Goal: Task Accomplishment & Management: Use online tool/utility

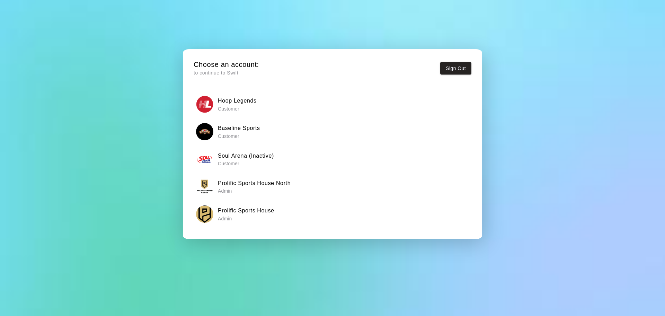
click at [240, 185] on h6 "Prolific Sports House North" at bounding box center [254, 183] width 73 height 9
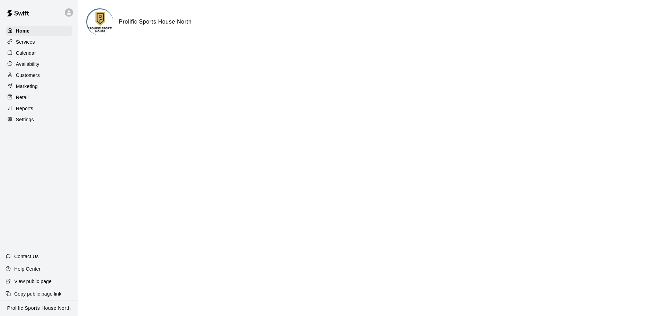
click at [34, 64] on p "Availability" at bounding box center [28, 64] width 24 height 7
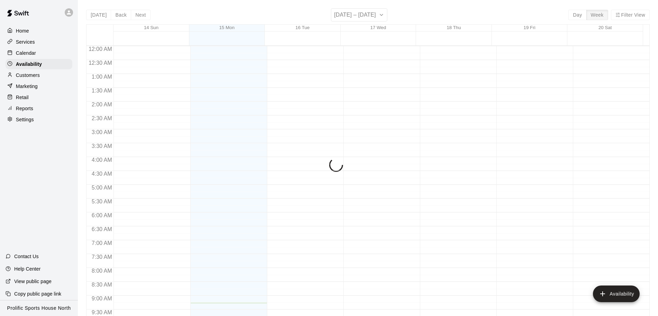
scroll to position [257, 0]
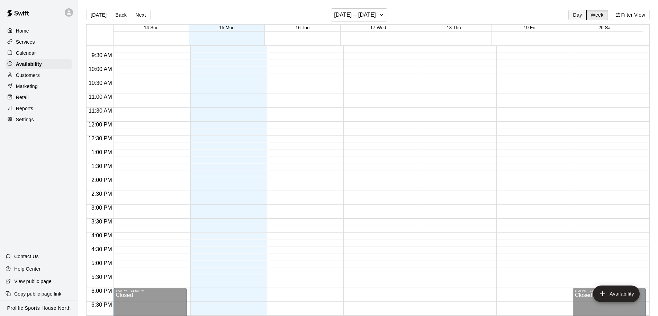
click at [532, 14] on button "Day" at bounding box center [578, 15] width 18 height 10
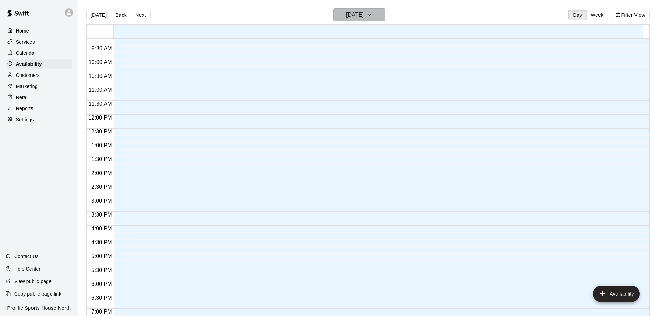
click at [364, 18] on h6 "[DATE]" at bounding box center [355, 15] width 18 height 10
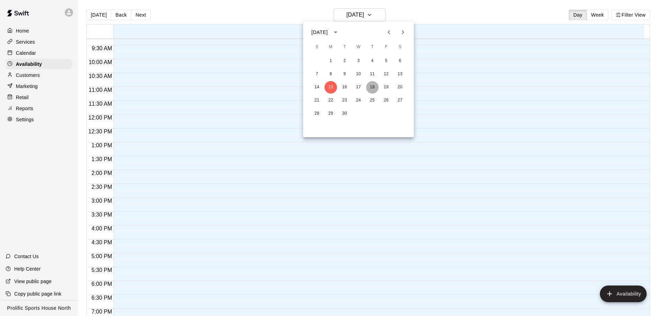
click at [374, 87] on button "18" at bounding box center [372, 87] width 12 height 12
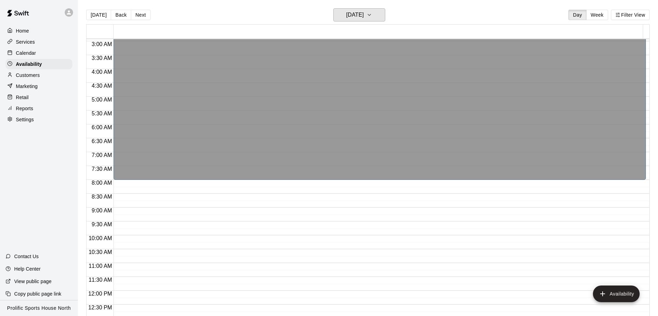
scroll to position [0, 0]
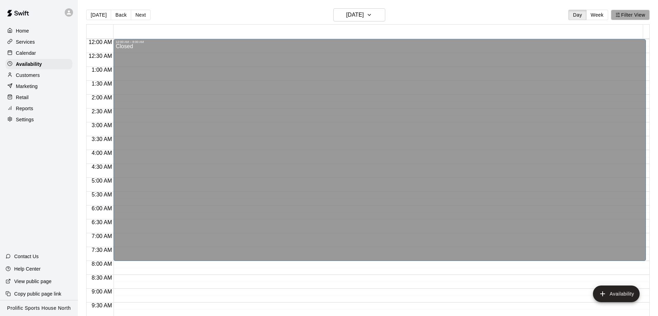
click at [532, 15] on button "Filter View" at bounding box center [630, 15] width 39 height 10
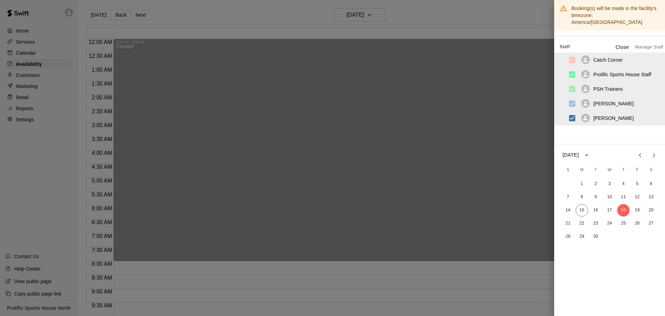
click at [492, 19] on div at bounding box center [332, 158] width 665 height 316
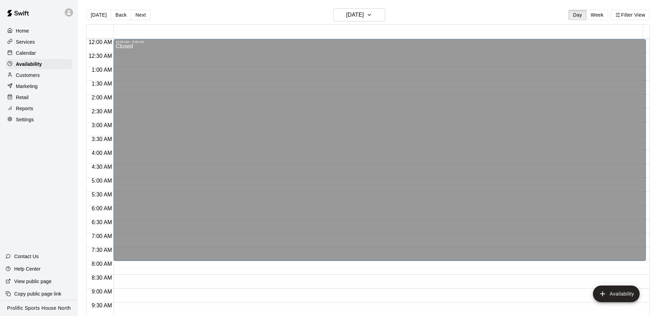
drag, startPoint x: 42, startPoint y: 53, endPoint x: 139, endPoint y: 5, distance: 108.0
click at [42, 53] on div "Calendar" at bounding box center [39, 53] width 67 height 10
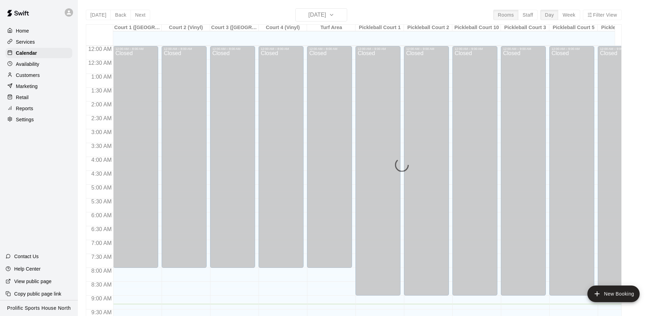
scroll to position [258, 0]
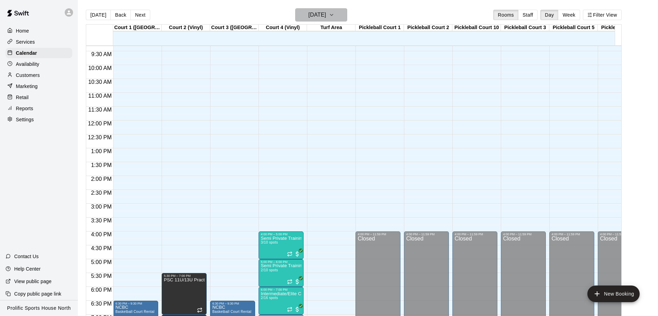
click at [340, 12] on button "[DATE]" at bounding box center [321, 14] width 52 height 13
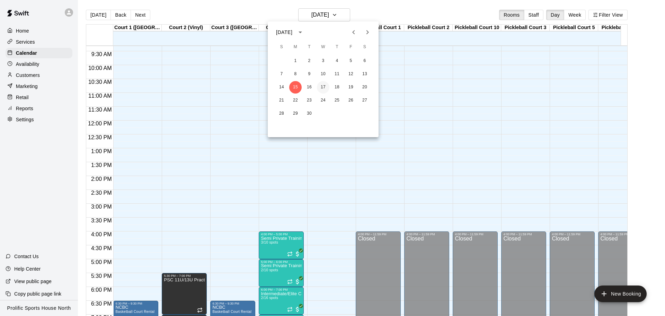
click at [325, 87] on button "17" at bounding box center [323, 87] width 12 height 12
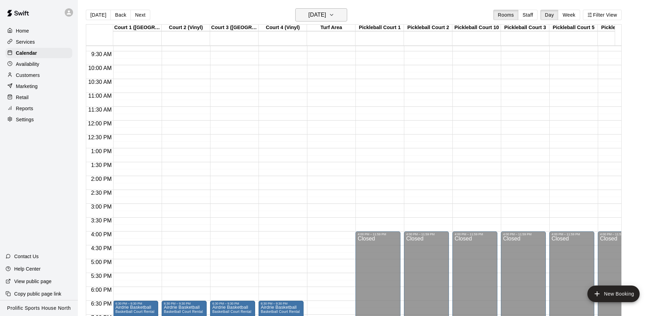
click at [321, 9] on button "[DATE]" at bounding box center [321, 14] width 52 height 13
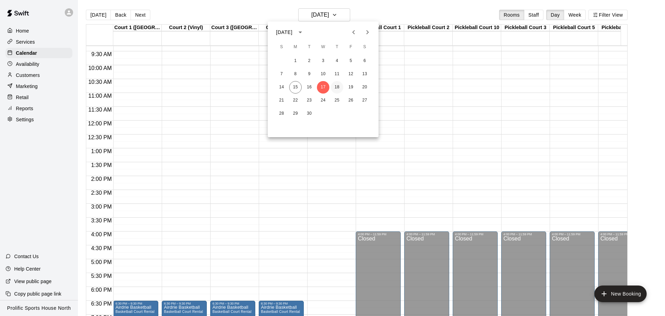
click at [338, 88] on button "18" at bounding box center [337, 87] width 12 height 12
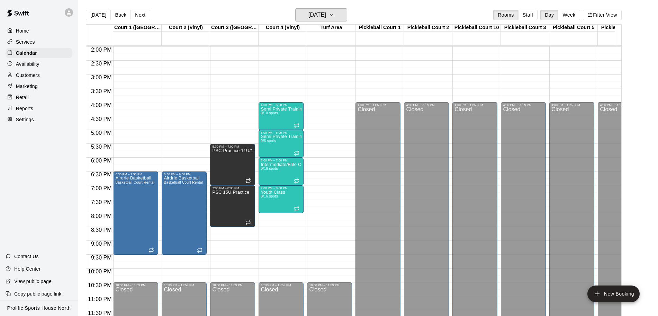
scroll to position [395, 0]
click at [28, 34] on p "Home" at bounding box center [22, 30] width 13 height 7
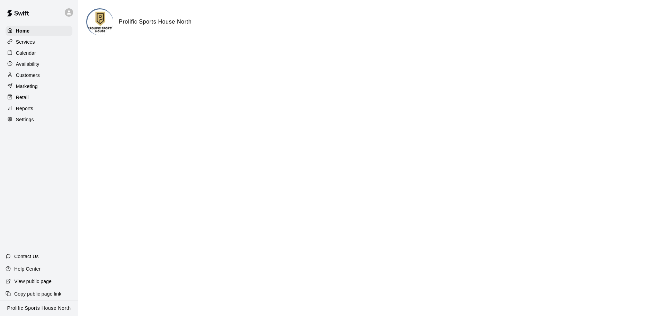
click at [37, 54] on div "Calendar" at bounding box center [39, 53] width 67 height 10
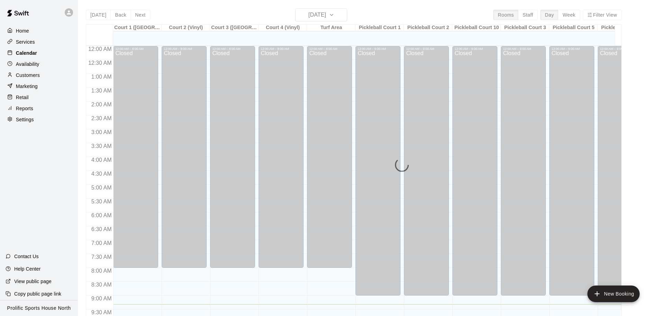
scroll to position [258, 0]
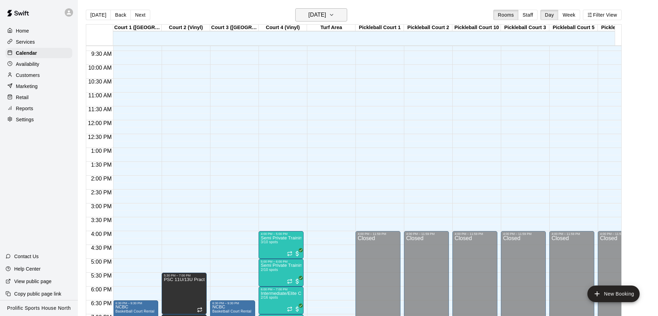
click at [325, 12] on h6 "[DATE]" at bounding box center [318, 15] width 18 height 10
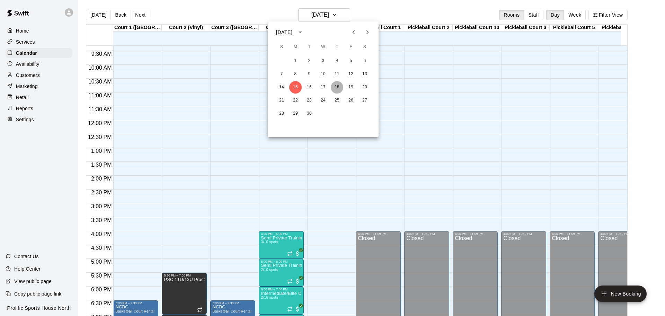
click at [336, 88] on button "18" at bounding box center [337, 87] width 12 height 12
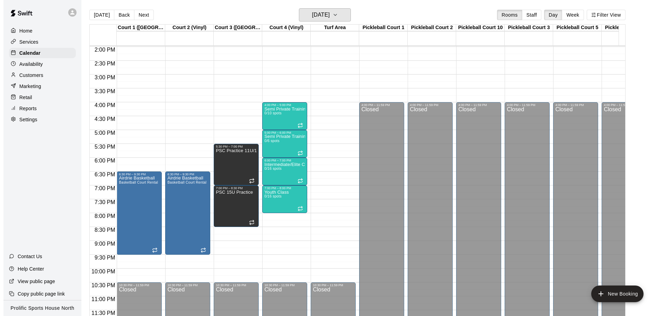
scroll to position [388, 0]
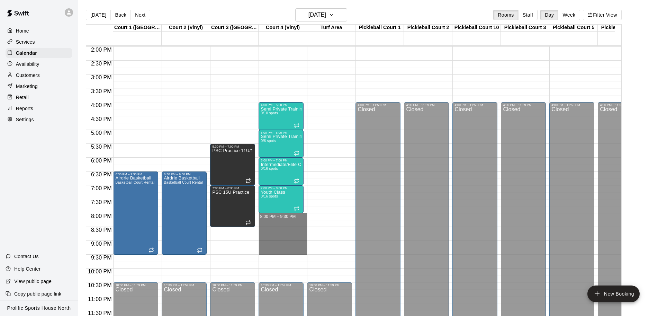
drag, startPoint x: 282, startPoint y: 215, endPoint x: 294, endPoint y: 250, distance: 36.9
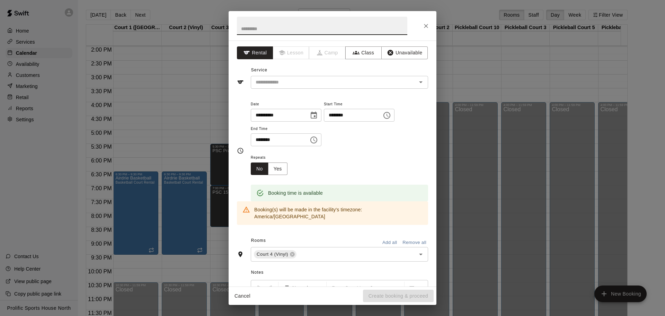
click at [301, 27] on input "text" at bounding box center [322, 26] width 170 height 18
paste input "*******"
paste input "**********"
type input "**********"
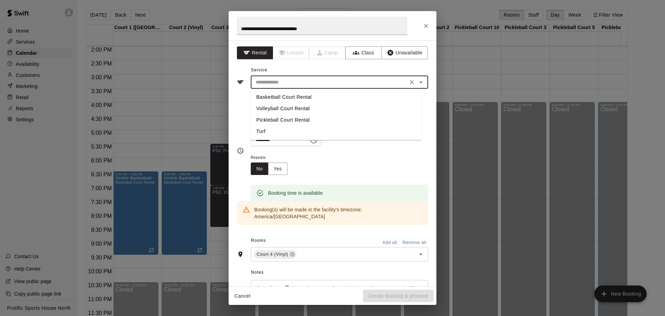
click at [367, 82] on input "text" at bounding box center [329, 82] width 153 height 9
click at [296, 80] on input "text" at bounding box center [329, 82] width 153 height 9
click at [303, 99] on li "Basketball Court Rental" at bounding box center [336, 96] width 171 height 11
type input "**********"
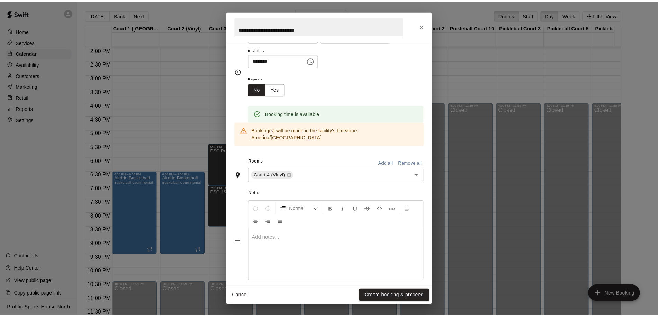
scroll to position [80, 0]
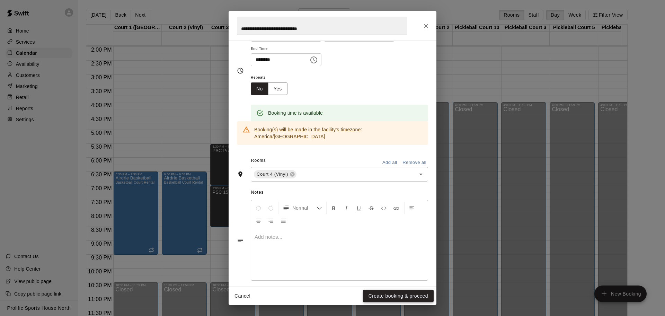
click at [405, 253] on button "Create booking & proceed" at bounding box center [398, 296] width 71 height 13
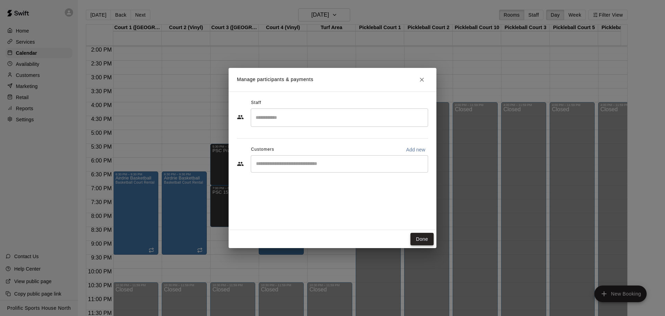
click at [423, 240] on button "Done" at bounding box center [421, 239] width 23 height 13
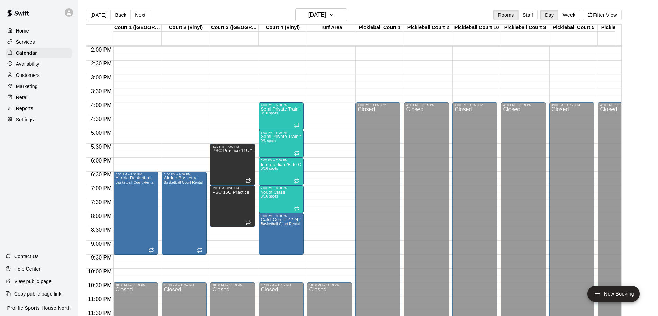
click at [18, 17] on img at bounding box center [18, 13] width 36 height 21
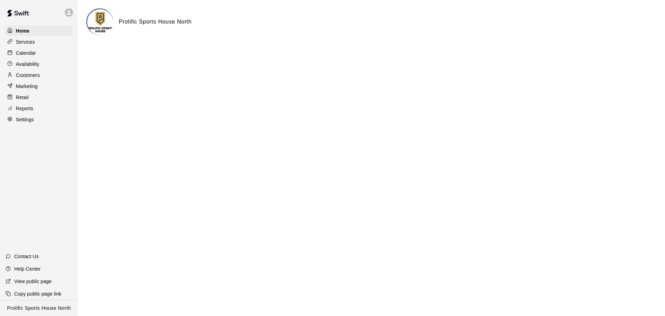
click at [67, 13] on icon at bounding box center [69, 12] width 6 height 6
click at [95, 52] on p "Switch Facility" at bounding box center [95, 53] width 32 height 7
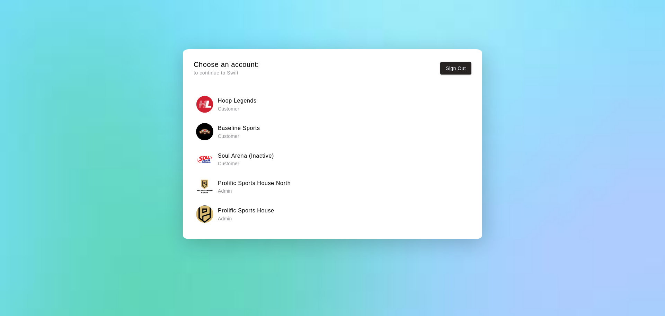
click at [258, 210] on h6 "Prolific Sports House" at bounding box center [246, 210] width 56 height 9
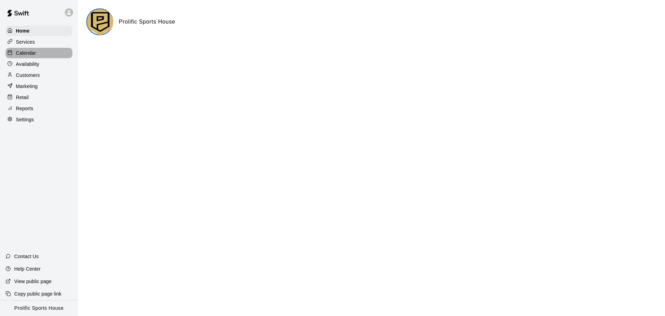
click at [26, 53] on p "Calendar" at bounding box center [26, 53] width 20 height 7
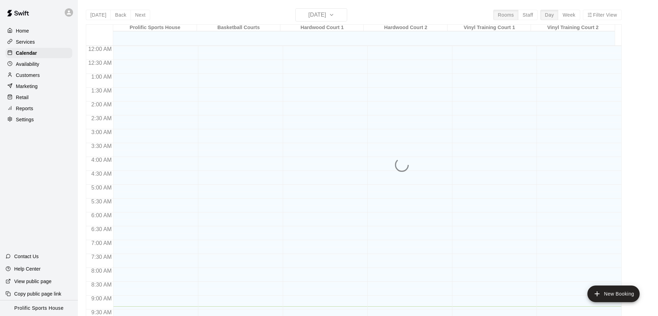
scroll to position [260, 0]
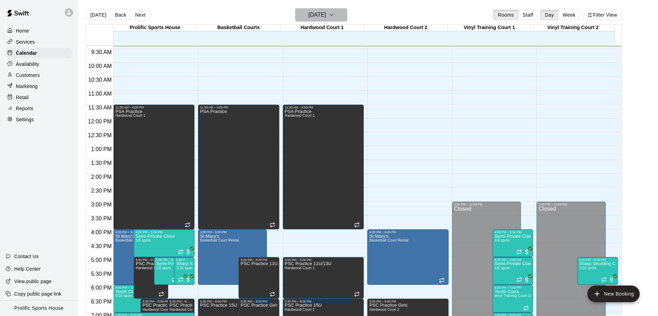
click at [335, 14] on icon "button" at bounding box center [332, 15] width 6 height 8
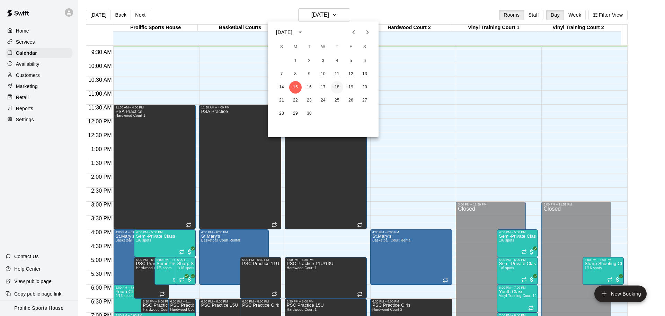
click at [337, 87] on button "18" at bounding box center [337, 87] width 12 height 12
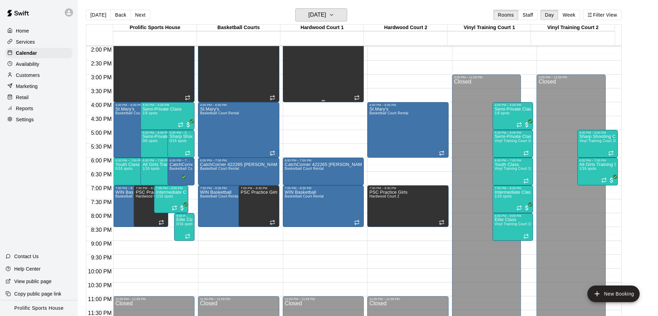
scroll to position [11, 0]
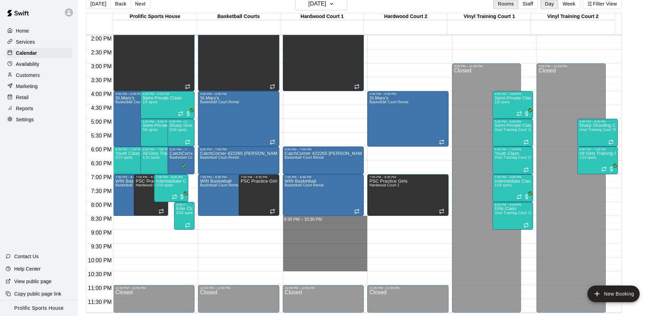
drag, startPoint x: 300, startPoint y: 218, endPoint x: 311, endPoint y: 268, distance: 51.8
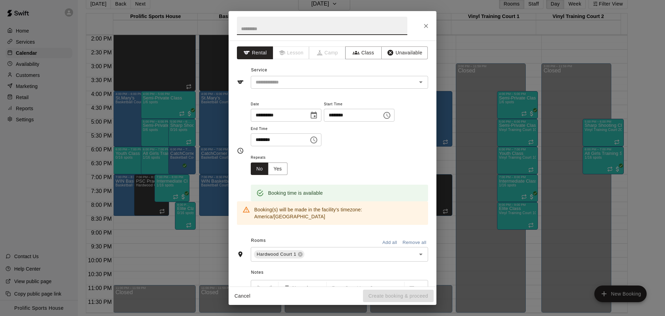
click at [312, 30] on input "text" at bounding box center [322, 26] width 170 height 18
paste input "**********"
click at [333, 77] on div "​" at bounding box center [339, 82] width 177 height 13
type input "**********"
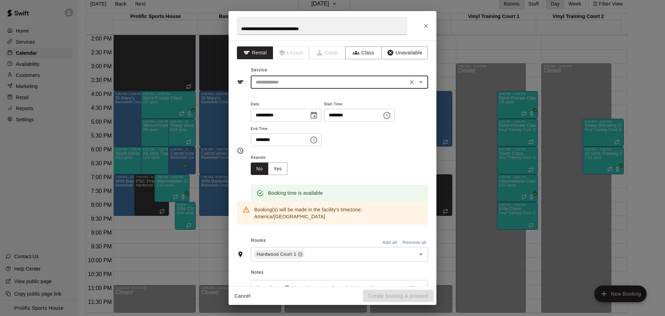
click at [299, 83] on input "text" at bounding box center [329, 82] width 153 height 9
click at [299, 96] on li "Basketball Court Rental" at bounding box center [336, 96] width 171 height 11
type input "**********"
click at [393, 253] on button "Create booking & proceed" at bounding box center [398, 296] width 71 height 13
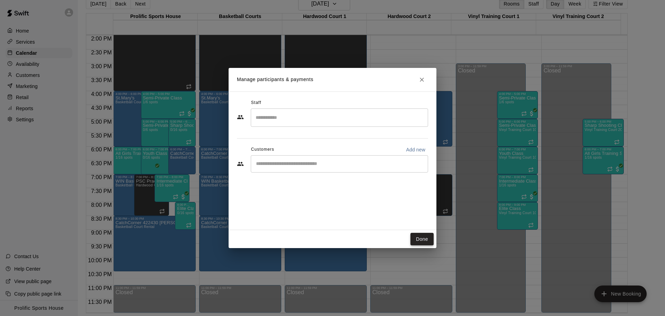
click at [424, 234] on button "Done" at bounding box center [421, 239] width 23 height 13
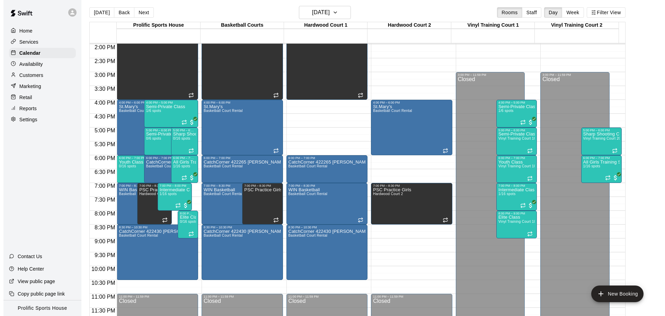
scroll to position [0, 0]
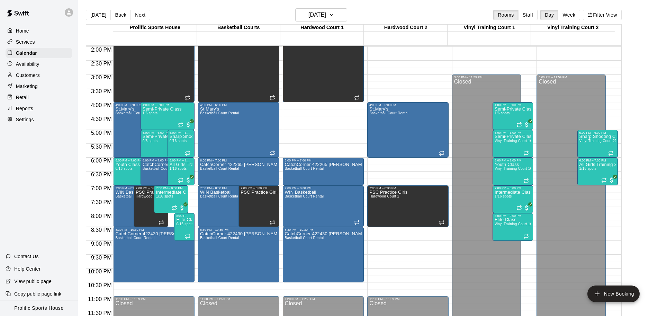
click at [65, 13] on div at bounding box center [69, 12] width 8 height 8
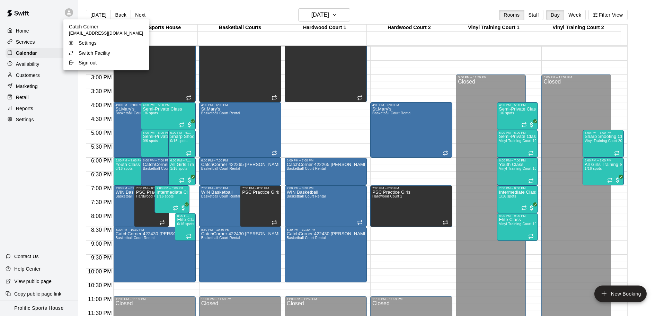
drag, startPoint x: 82, startPoint y: 66, endPoint x: 88, endPoint y: 62, distance: 7.3
click at [82, 66] on p "Sign out" at bounding box center [88, 62] width 18 height 7
